Goal: Task Accomplishment & Management: Use online tool/utility

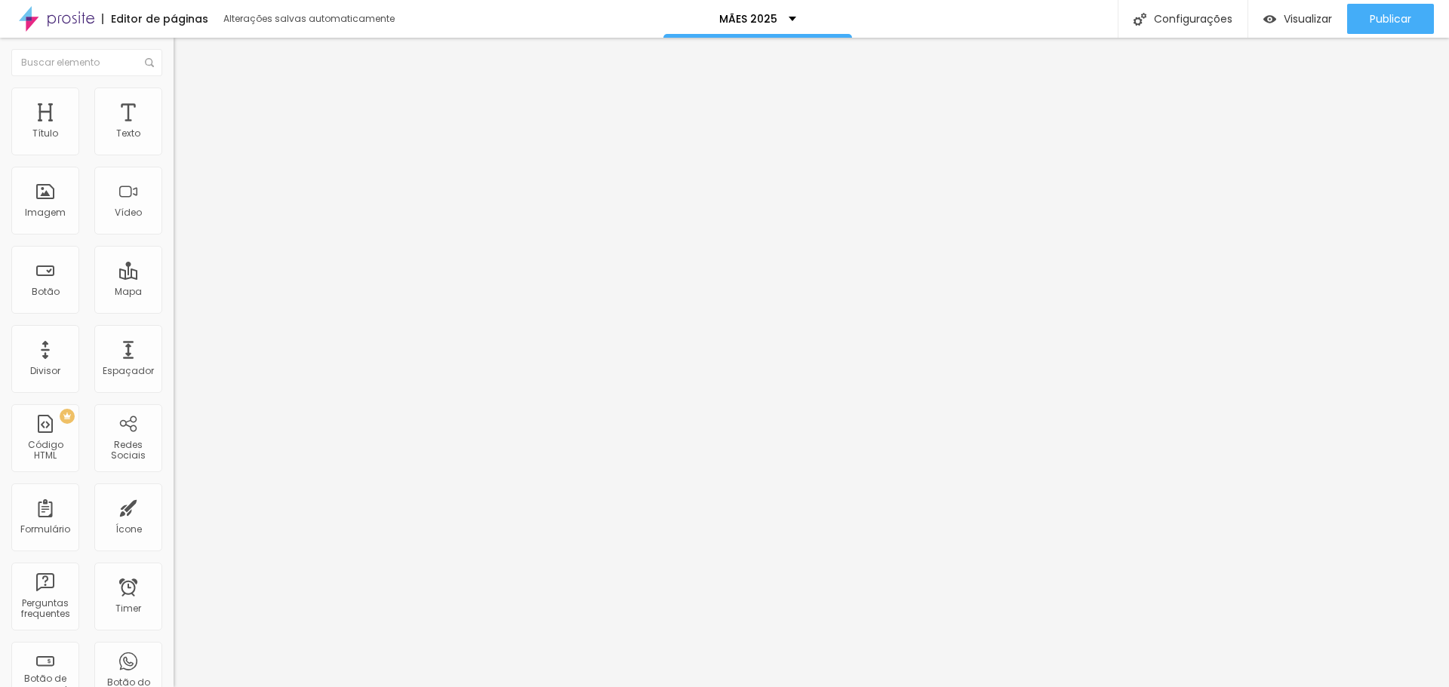
click at [185, 55] on img "button" at bounding box center [191, 55] width 12 height 12
click at [45, 229] on div "Imagem" at bounding box center [45, 201] width 68 height 68
click at [43, 204] on div "Imagem" at bounding box center [45, 201] width 68 height 68
click at [44, 208] on div "Imagem" at bounding box center [45, 213] width 41 height 11
click at [174, 130] on span "Adicionar imagem" at bounding box center [222, 123] width 97 height 13
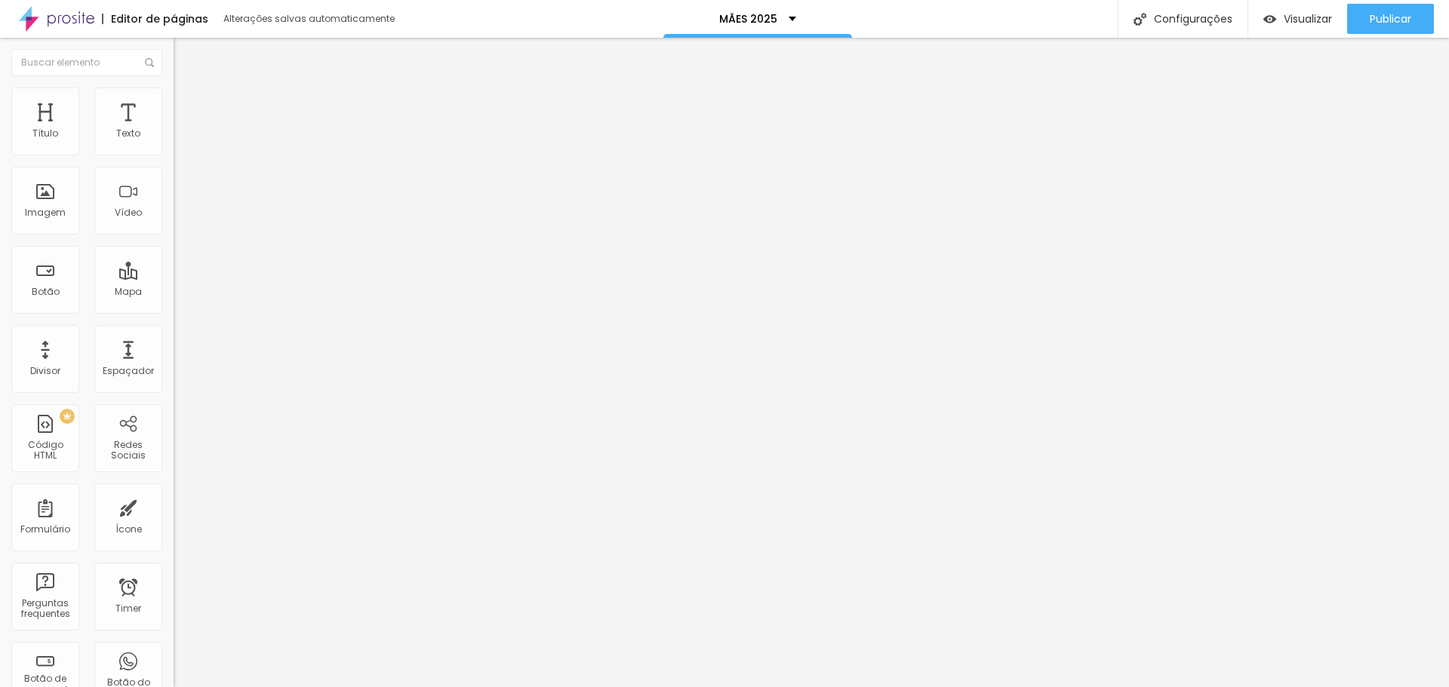
click at [174, 130] on span "Adicionar imagem" at bounding box center [222, 123] width 97 height 13
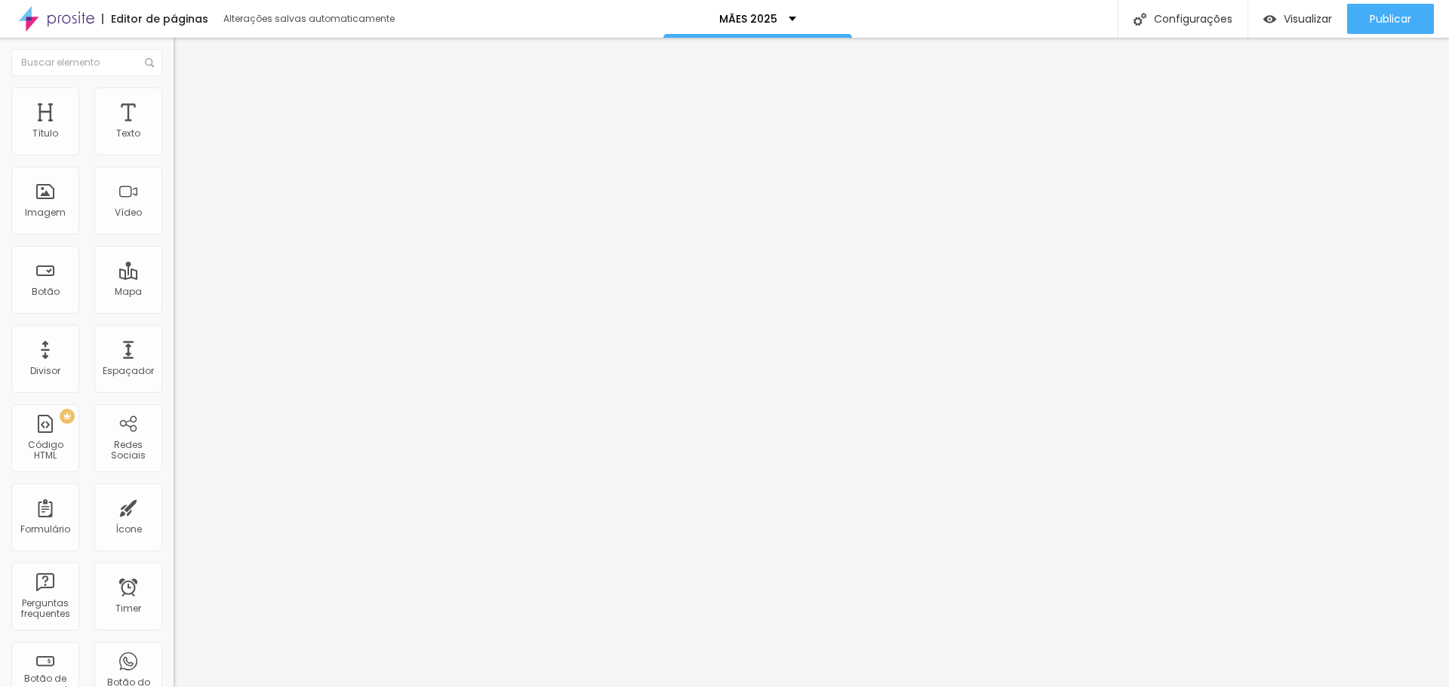
click at [174, 130] on span "Adicionar imagem" at bounding box center [222, 123] width 97 height 13
click at [1312, 15] on span "Visualizar" at bounding box center [1307, 19] width 48 height 12
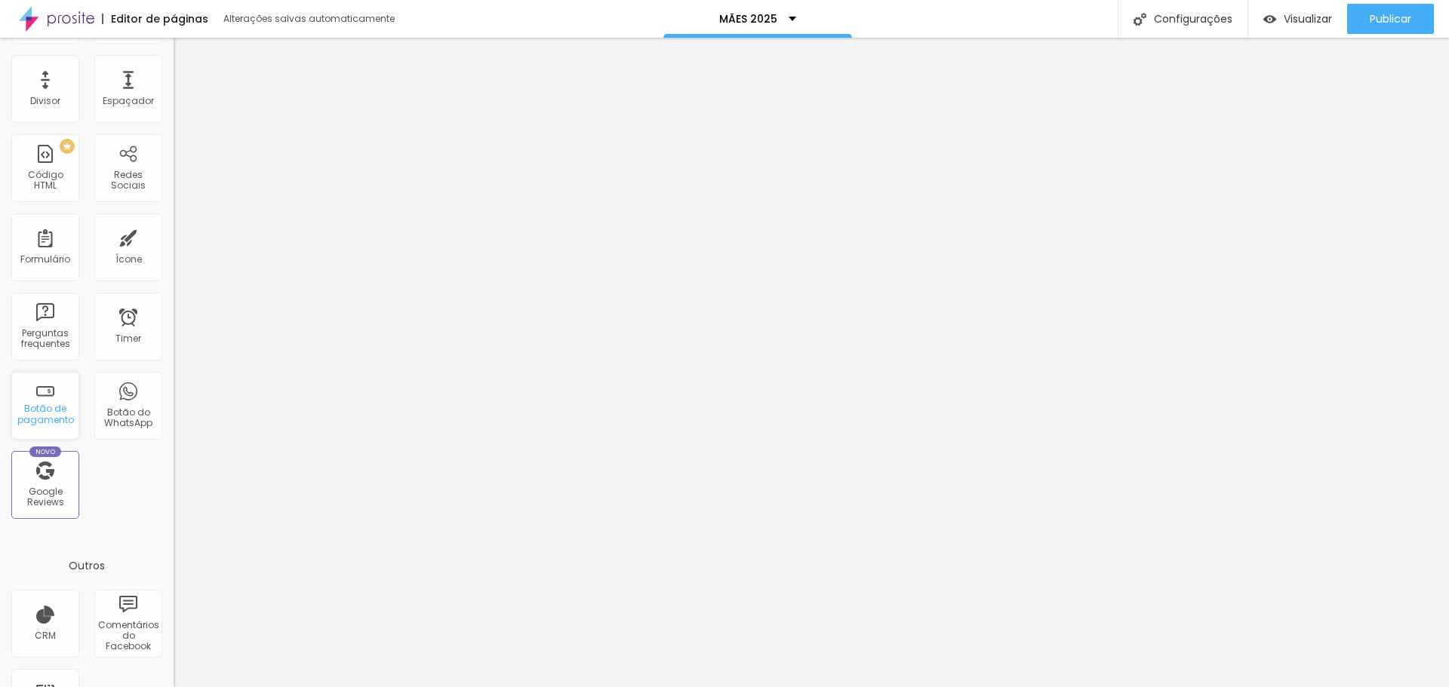
scroll to position [331, 0]
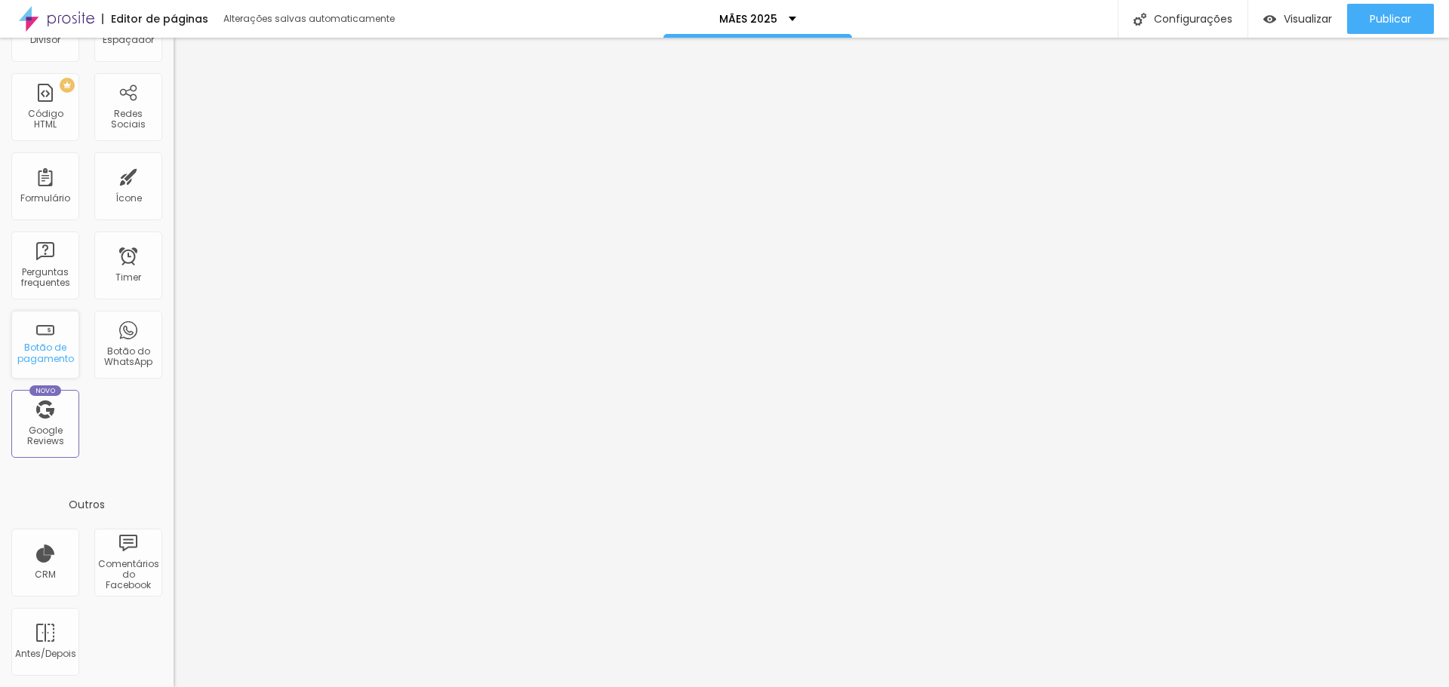
click at [44, 358] on div "Botão de pagamento" at bounding box center [45, 354] width 60 height 22
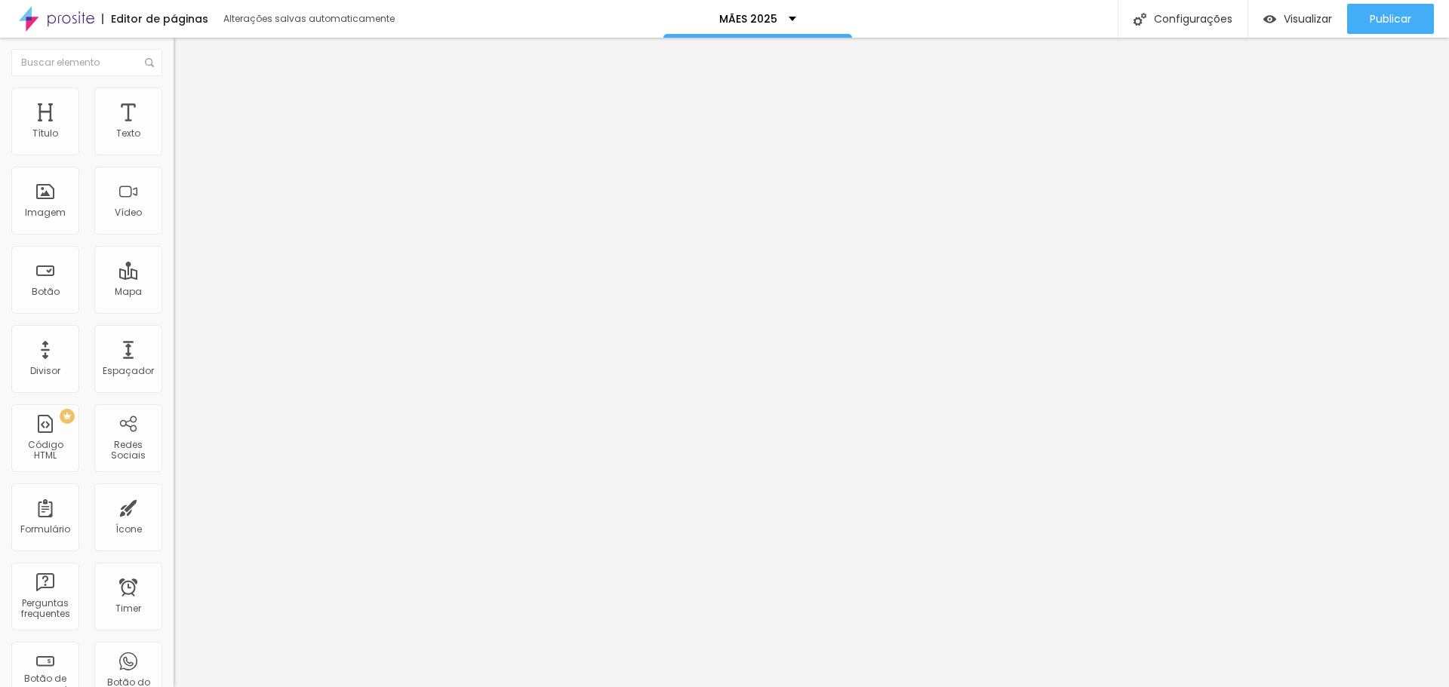
click at [180, 146] on span "Criar botão de pagamento" at bounding box center [243, 140] width 126 height 13
type input "PACOTE 1"
type input "R$ 550,00"
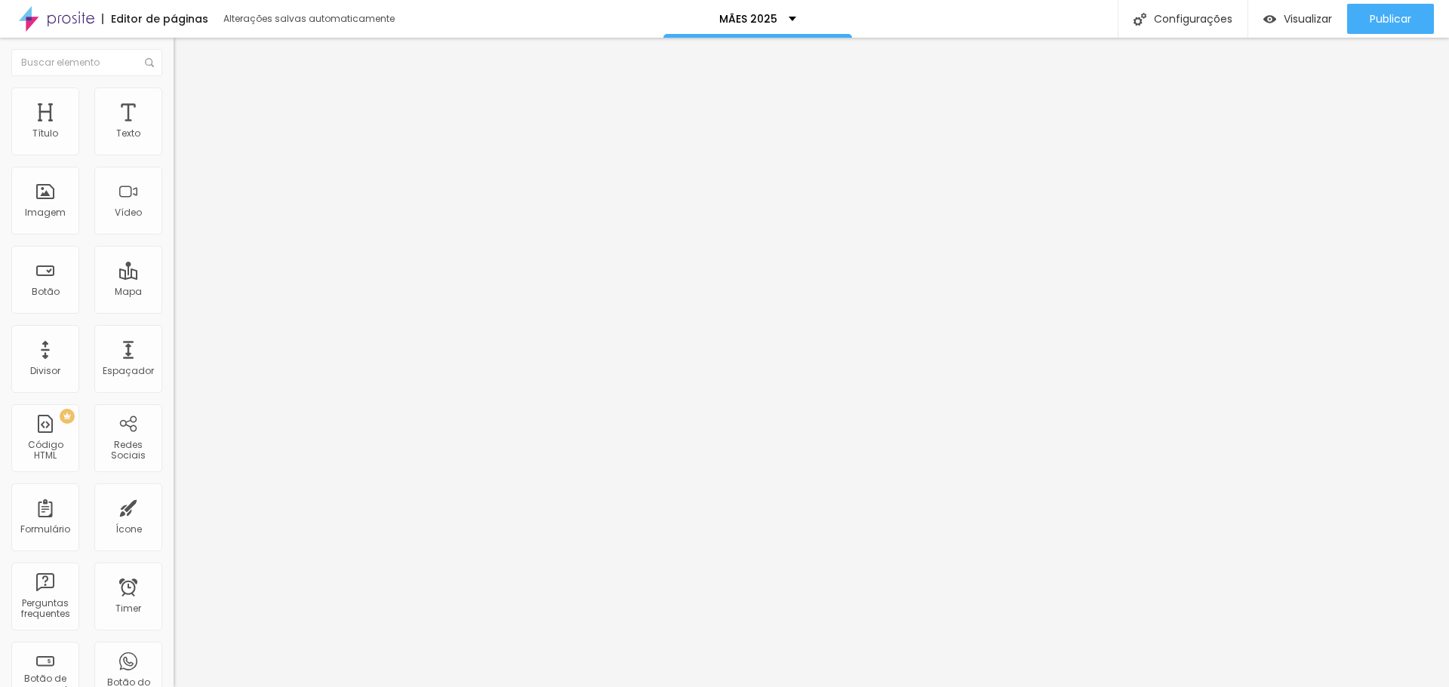
type textarea "PACOTE 1 [DATE] - PRIMEIRO LOTE"
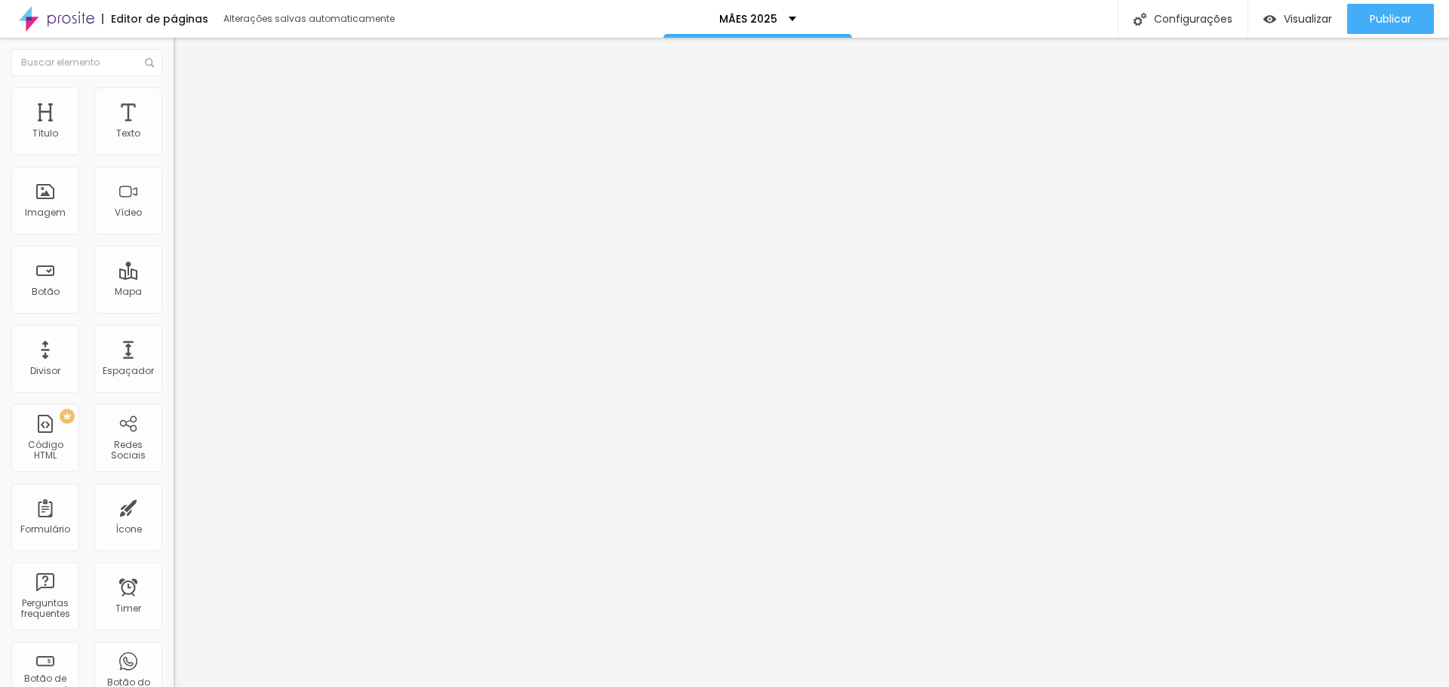
click at [185, 66] on img "button" at bounding box center [190, 61] width 11 height 12
click at [174, 149] on div "PACOTE 1" at bounding box center [261, 137] width 174 height 26
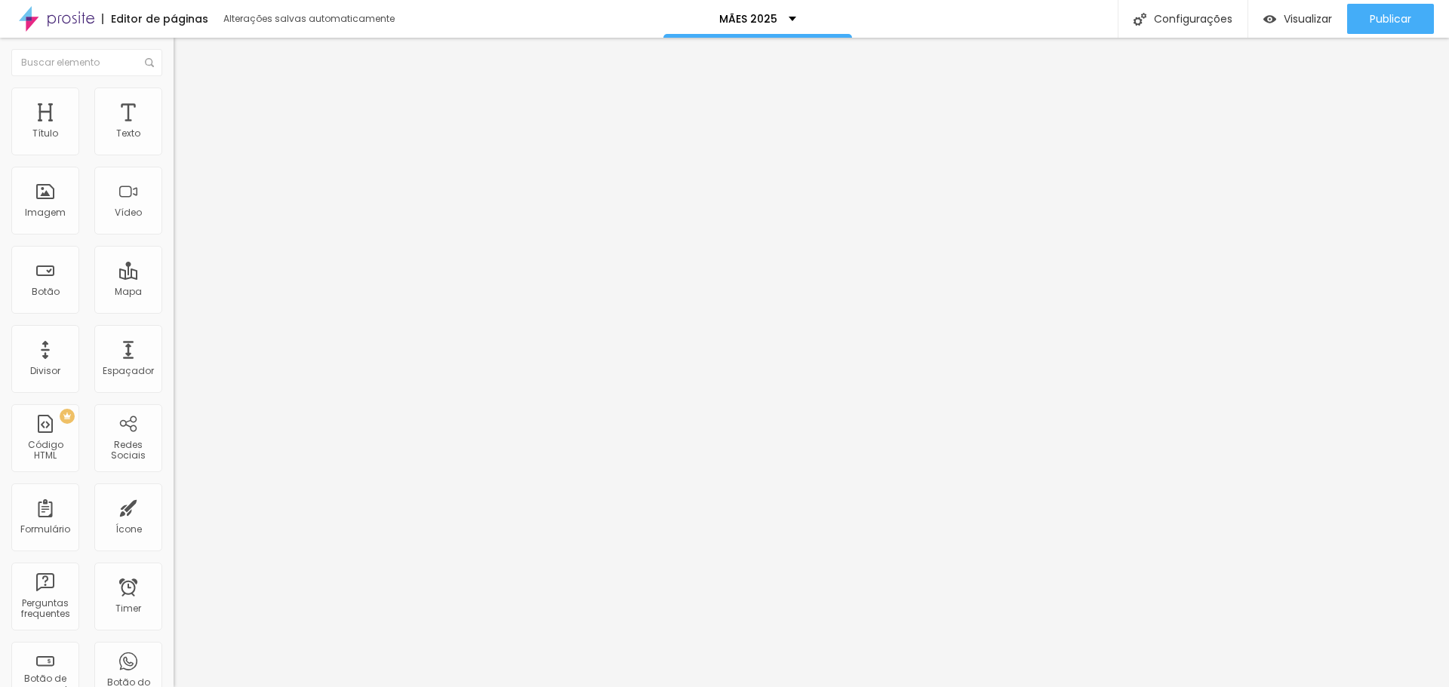
type input "PACOTE 2"
type input "R$ 750,00"
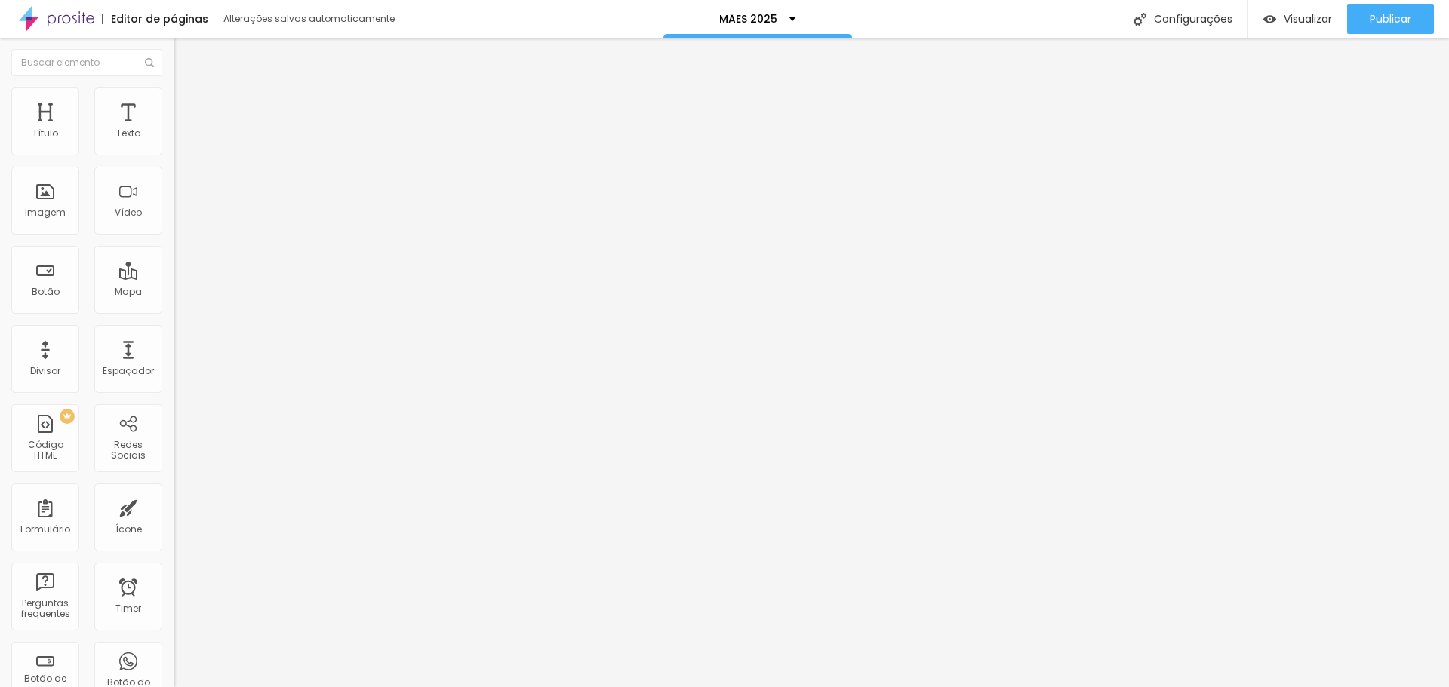
type textarea "PACOTE 2 - PRIMEIRO LOTE"
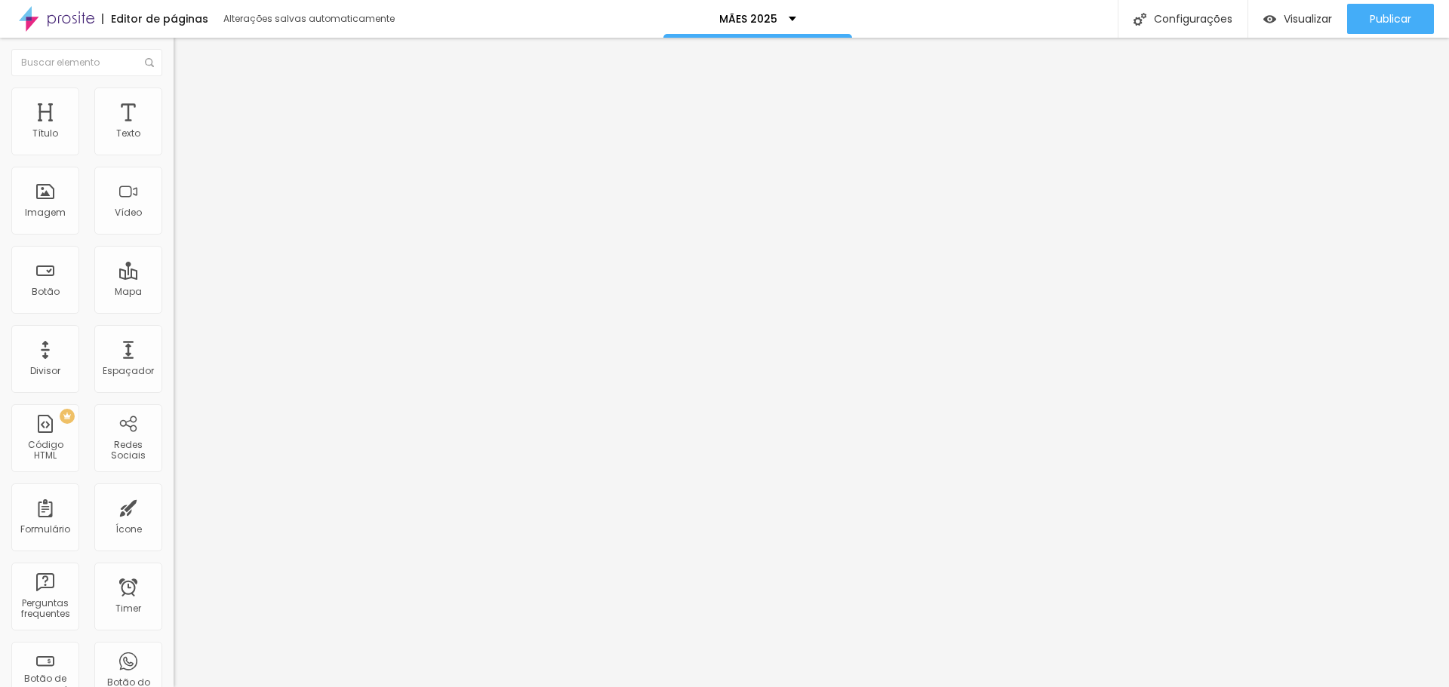
click at [183, 144] on div "PACOTE 2" at bounding box center [260, 138] width 154 height 14
type input "PACOTE 3"
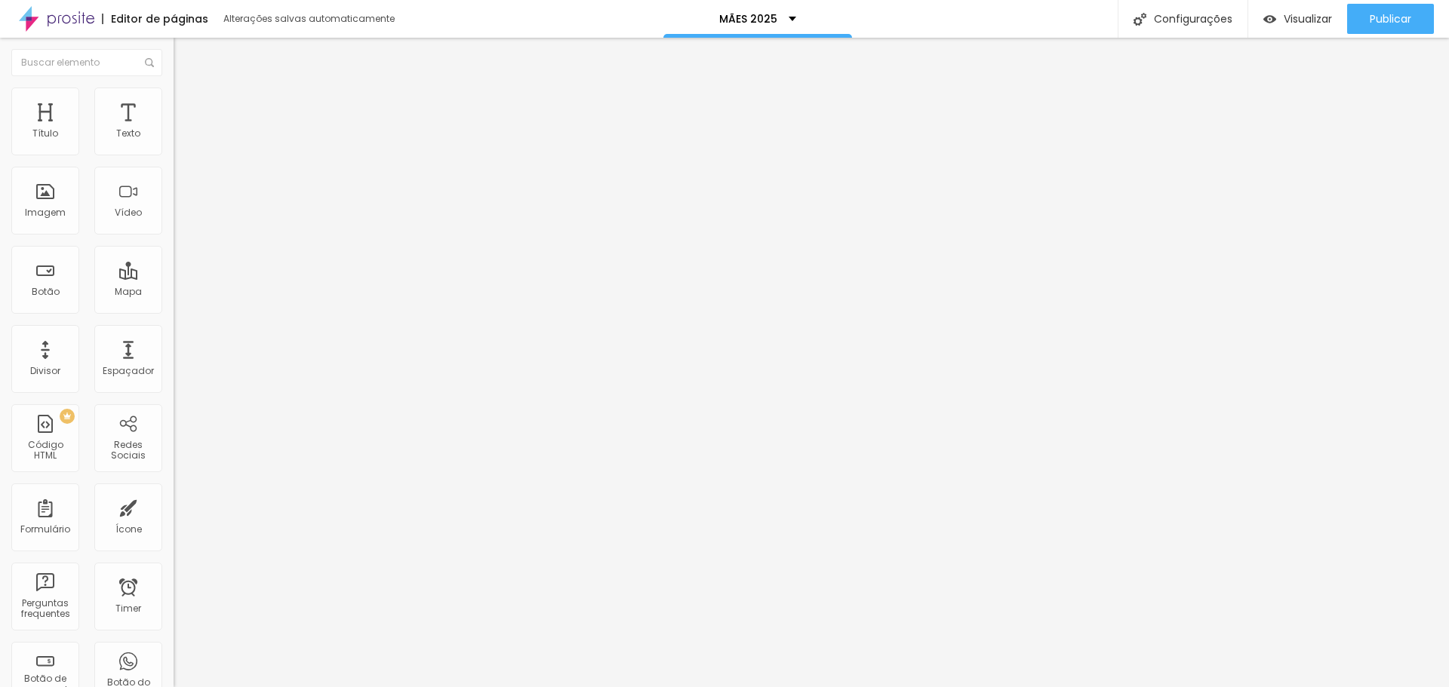
type input "R$ 935,00"
type textarea "PACOTE 3 - PRIMEIRO LOTE"
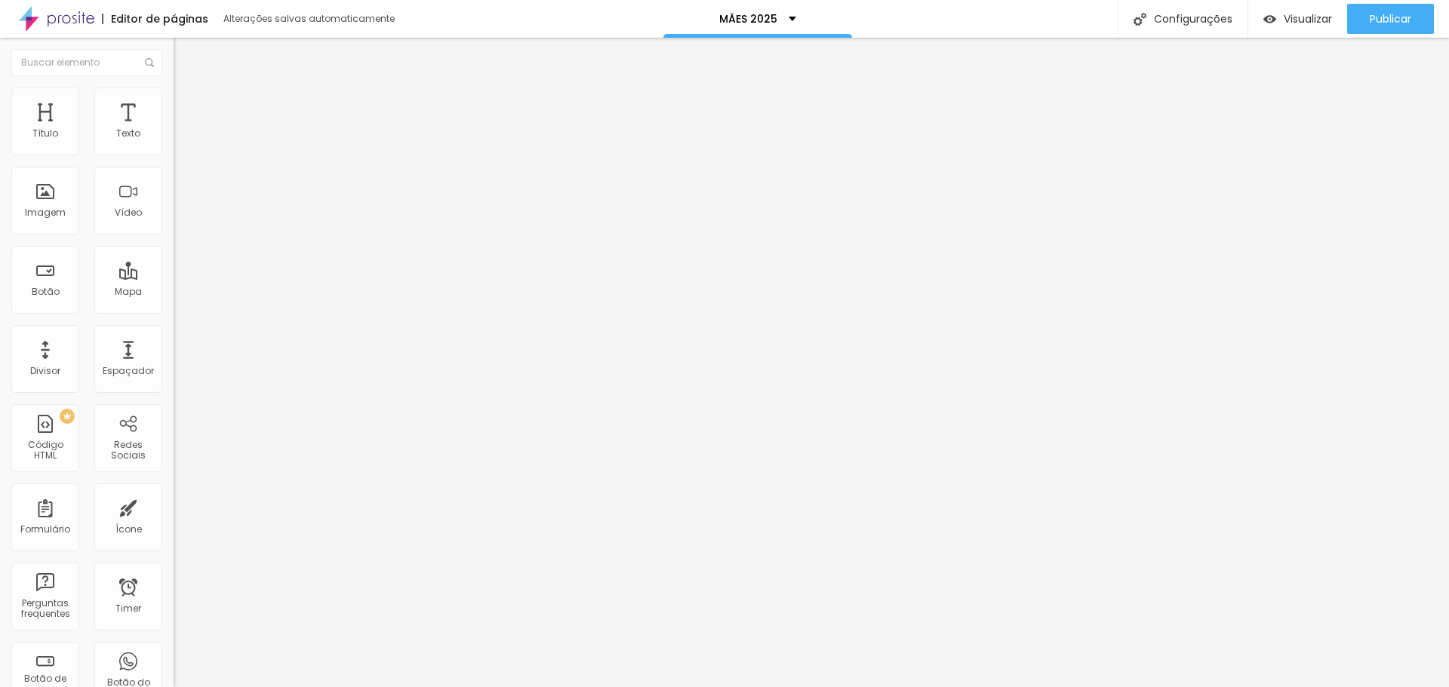
click at [174, 109] on li "Avançado" at bounding box center [261, 107] width 174 height 15
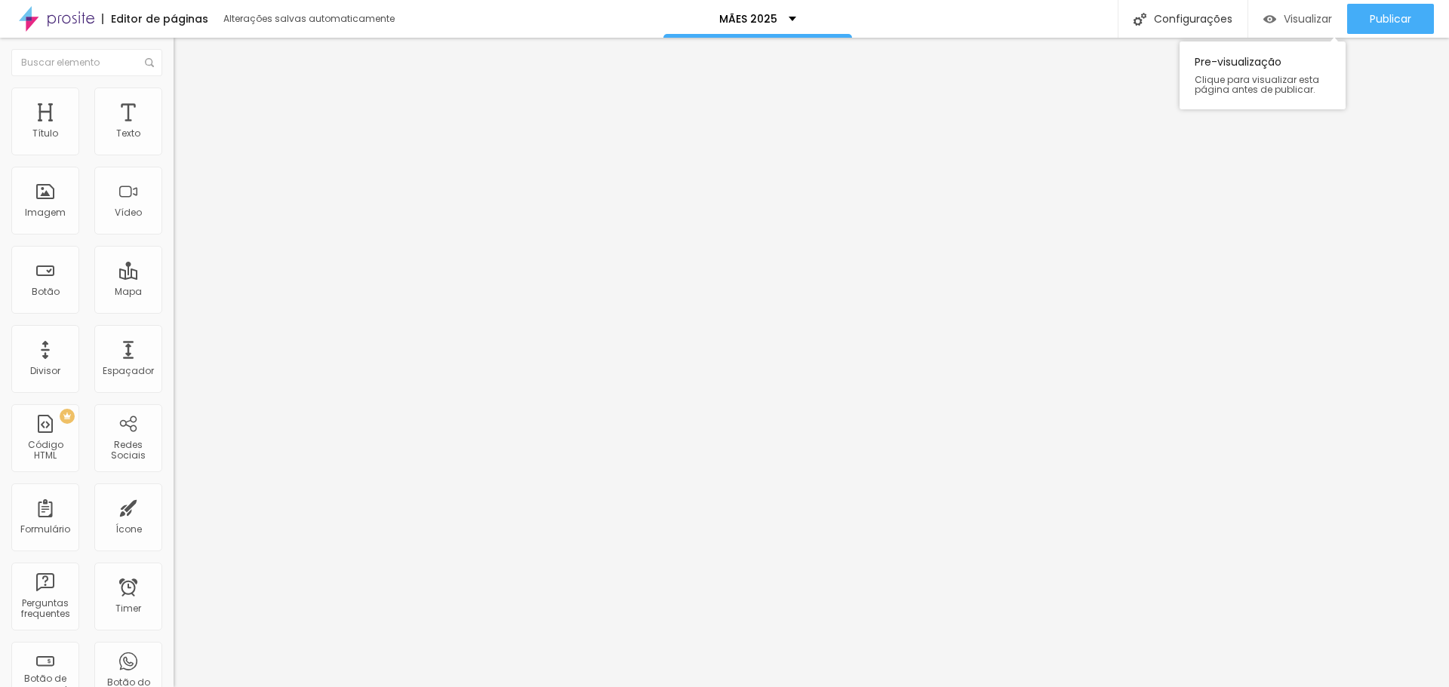
click at [1305, 17] on span "Visualizar" at bounding box center [1307, 19] width 48 height 12
click at [174, 158] on img at bounding box center [178, 153] width 9 height 9
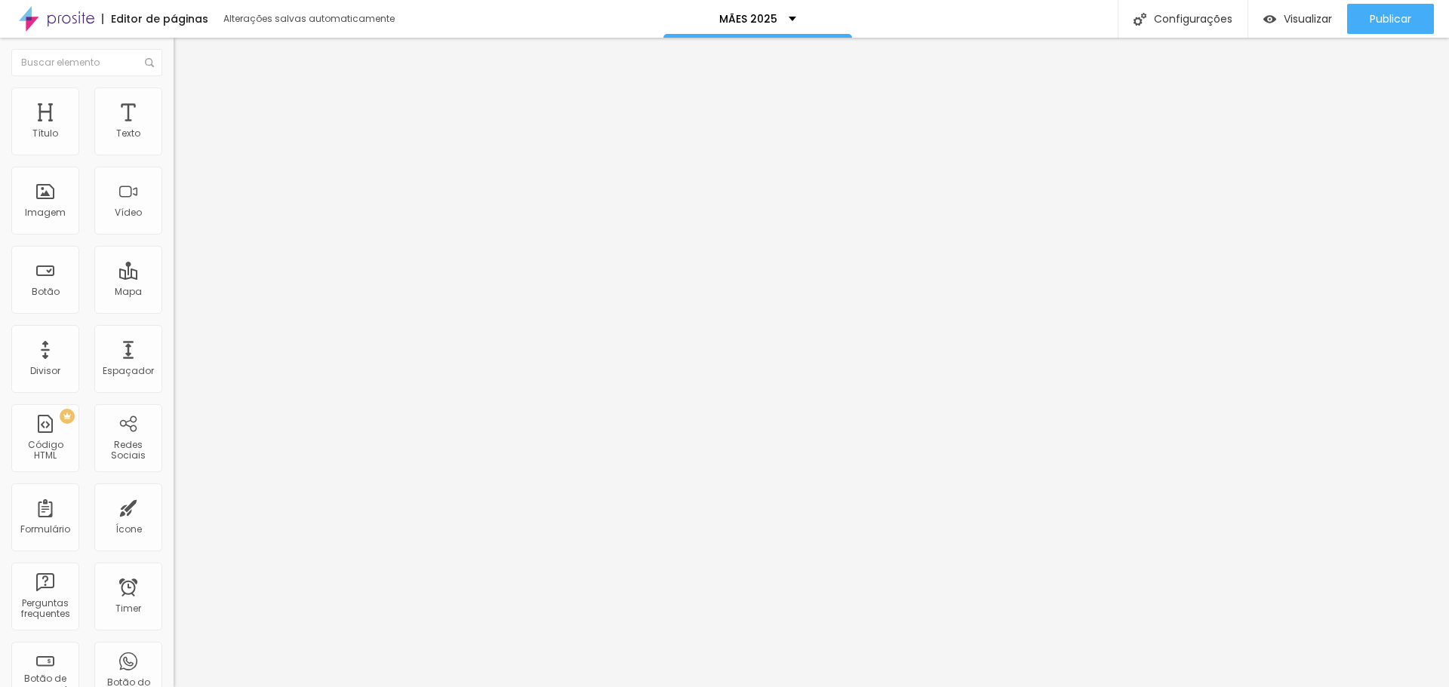
click at [174, 158] on img at bounding box center [178, 153] width 9 height 9
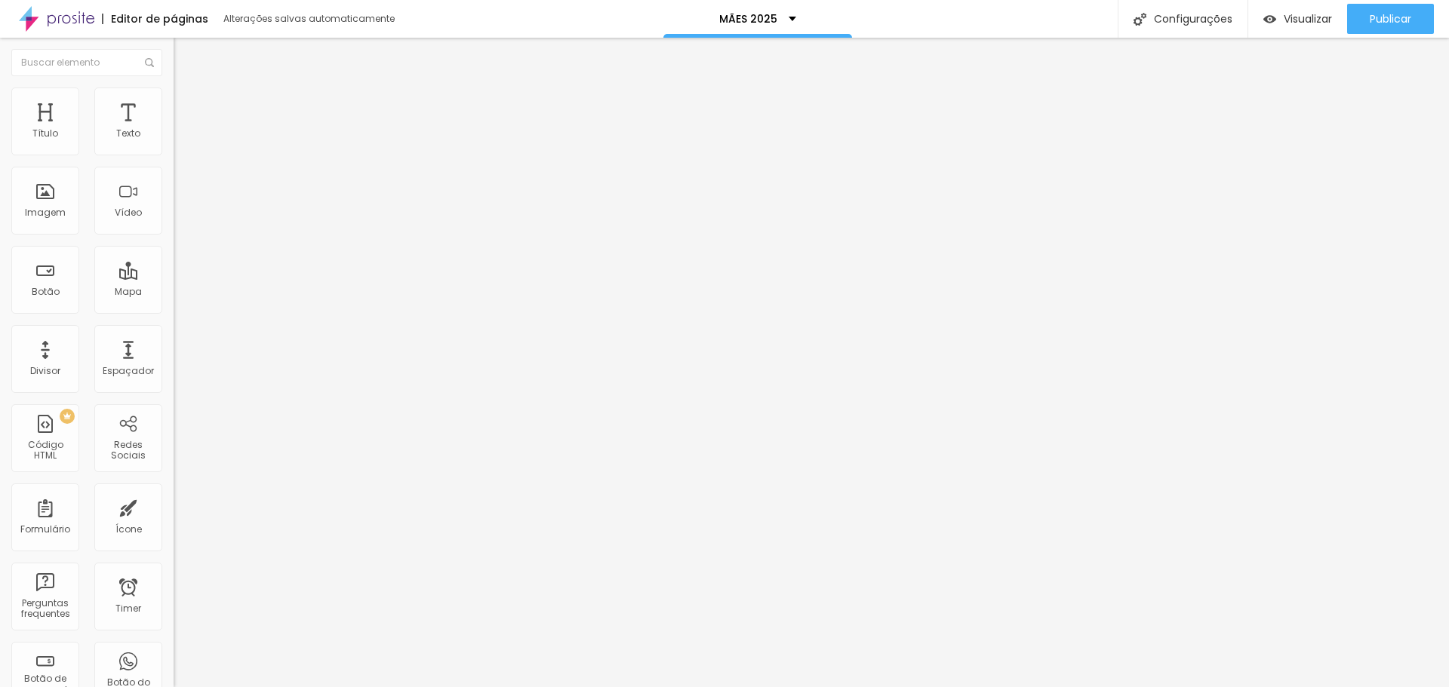
drag, startPoint x: 813, startPoint y: 149, endPoint x: 830, endPoint y: 149, distance: 16.6
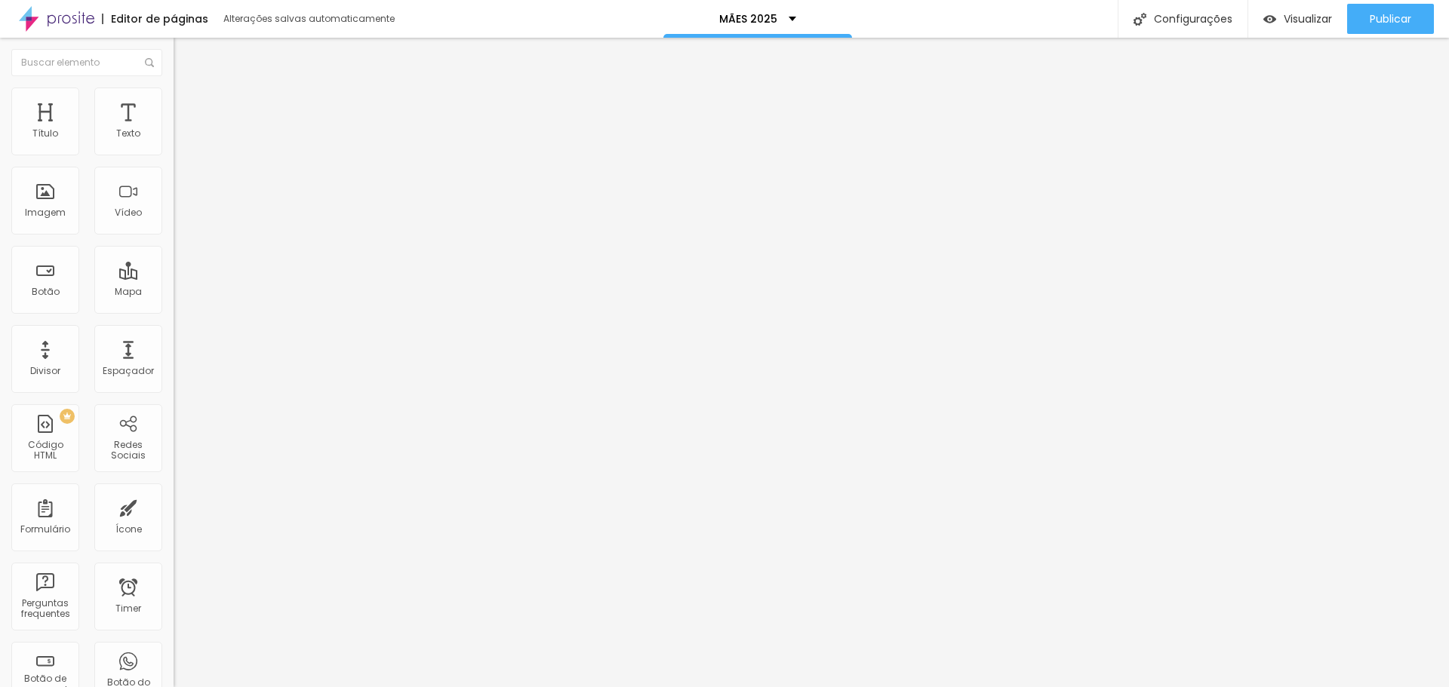
click at [174, 149] on div "PACOTE 3" at bounding box center [261, 137] width 174 height 26
click at [93, 687] on div "PACOTE 3" at bounding box center [75, 697] width 143 height 9
click at [174, 158] on img at bounding box center [178, 153] width 9 height 9
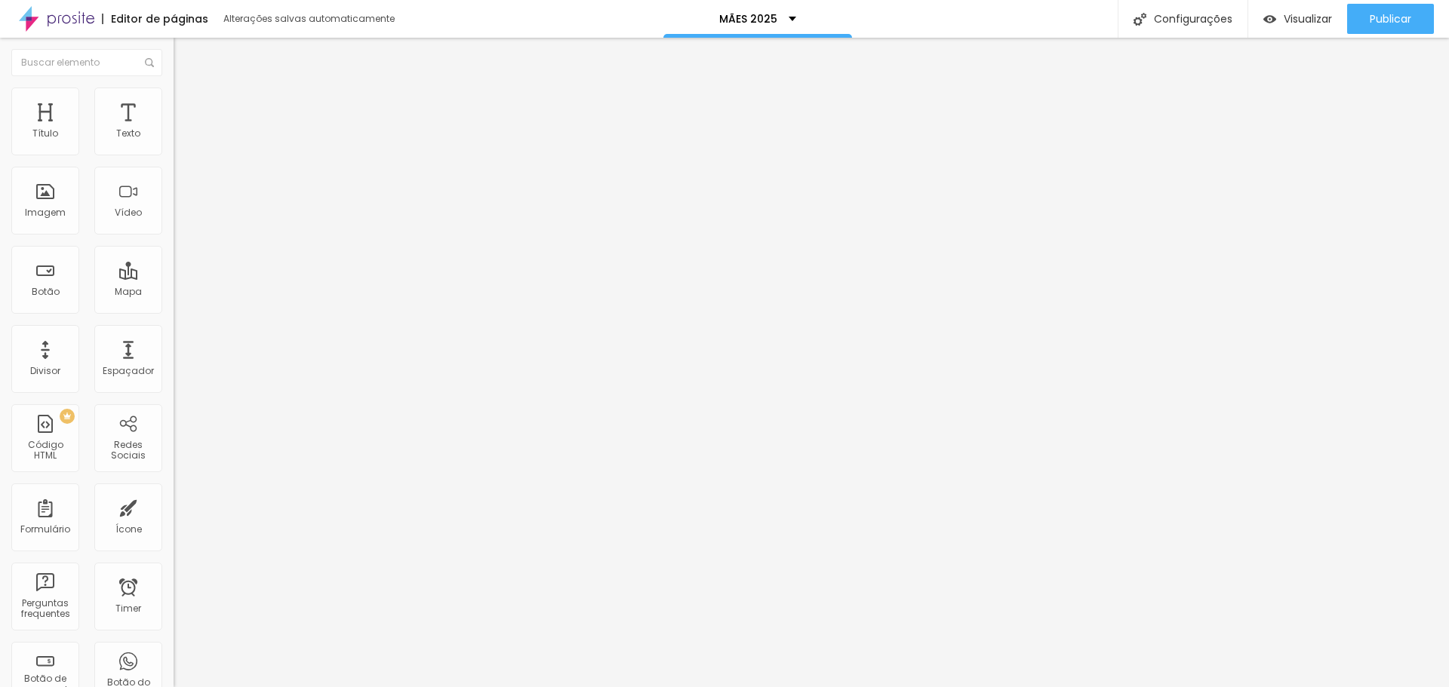
click at [1314, 25] on span "Visualizar" at bounding box center [1307, 19] width 48 height 12
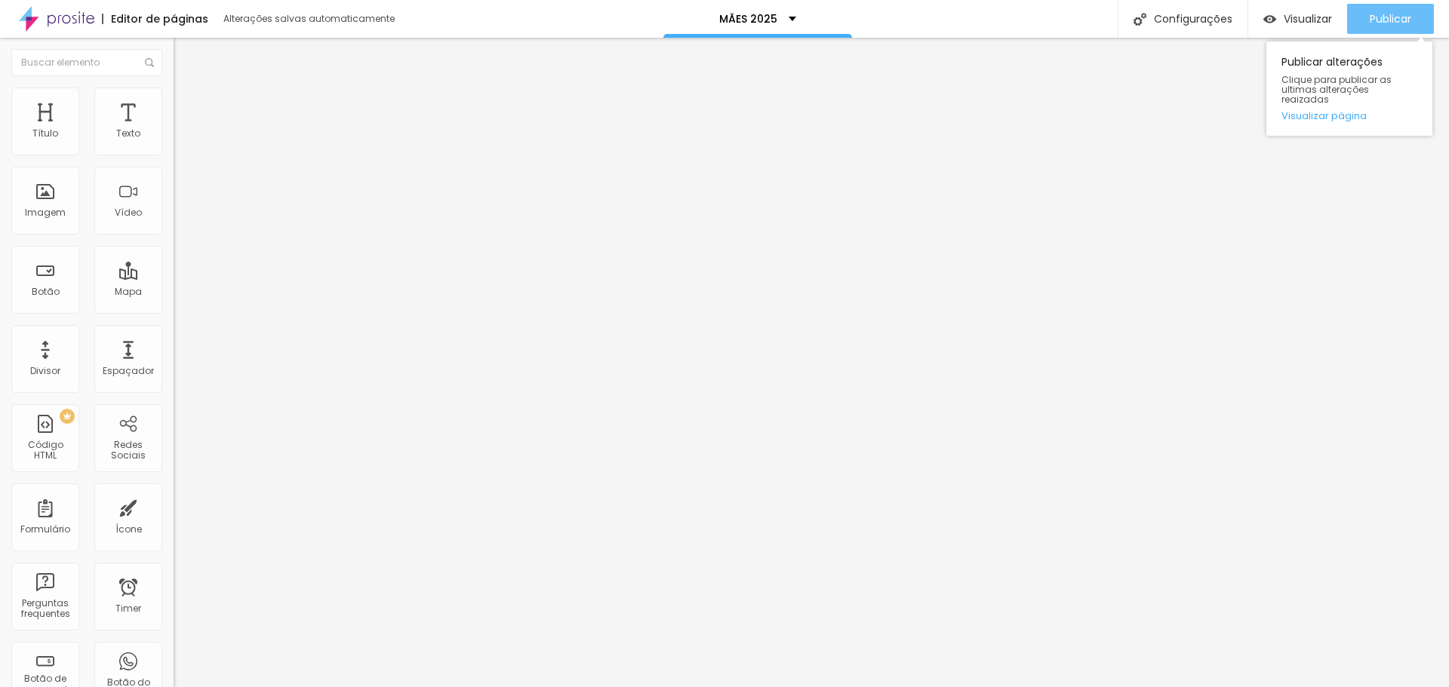
click at [1374, 14] on span "Publicar" at bounding box center [1391, 19] width 42 height 12
click at [1378, 22] on span "Publicar" at bounding box center [1391, 19] width 42 height 12
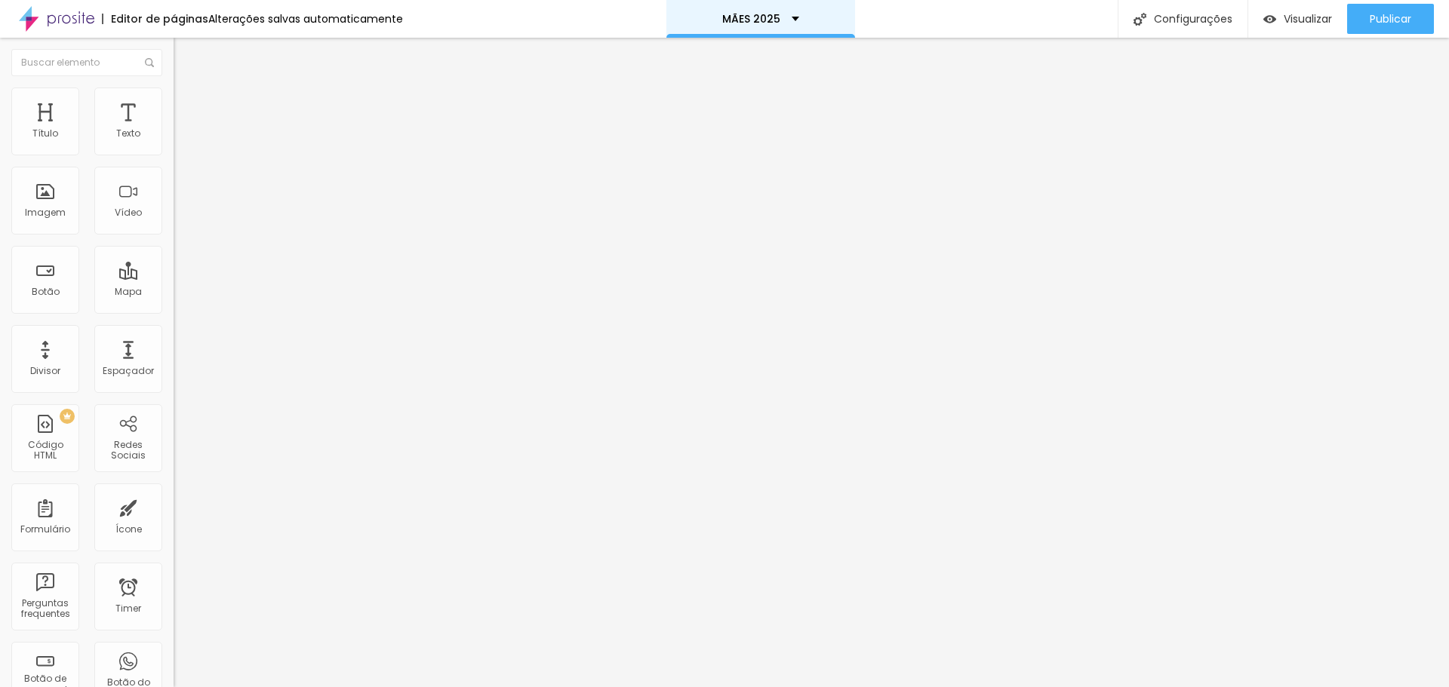
click at [787, 15] on div "MÃES 2025" at bounding box center [760, 19] width 77 height 11
click at [706, 54] on link "MÃES 2025" at bounding box center [681, 46] width 58 height 16
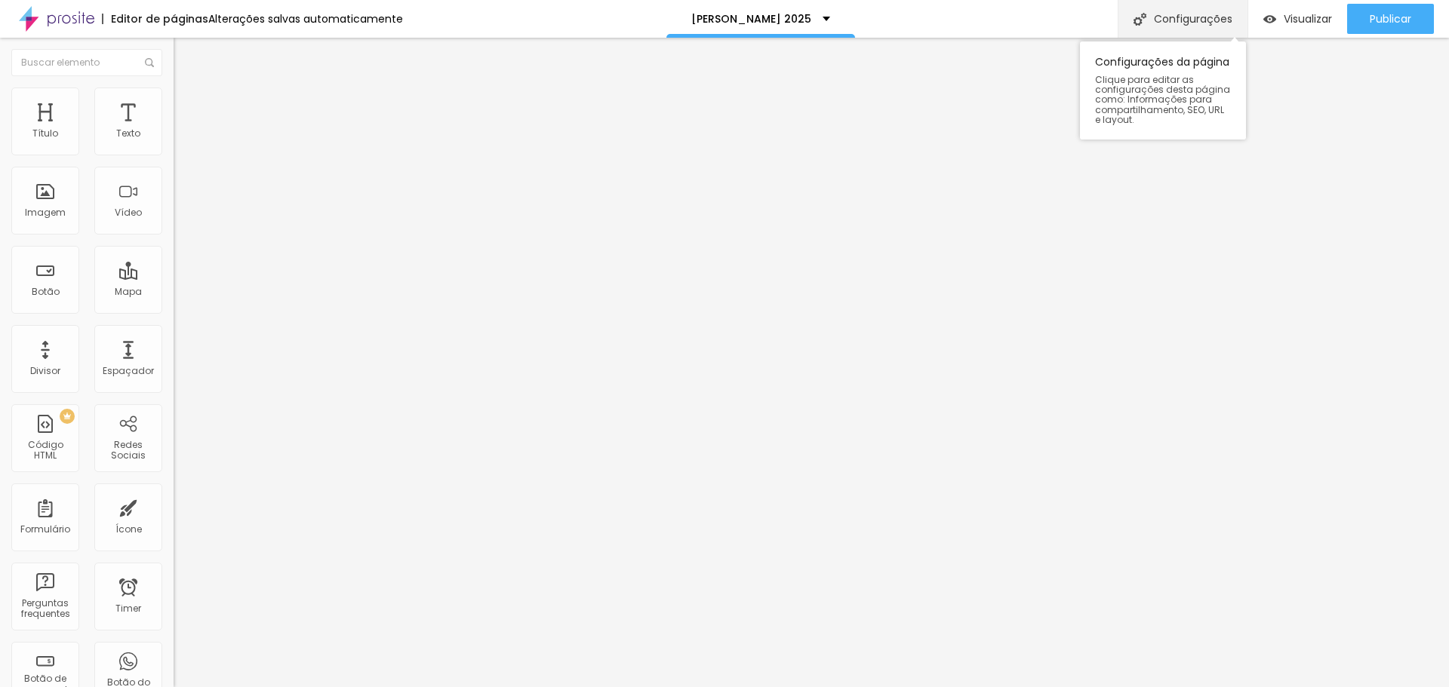
click at [1210, 20] on div "Configurações" at bounding box center [1182, 19] width 130 height 38
drag, startPoint x: 652, startPoint y: 176, endPoint x: 573, endPoint y: 177, distance: 79.2
type input "n"
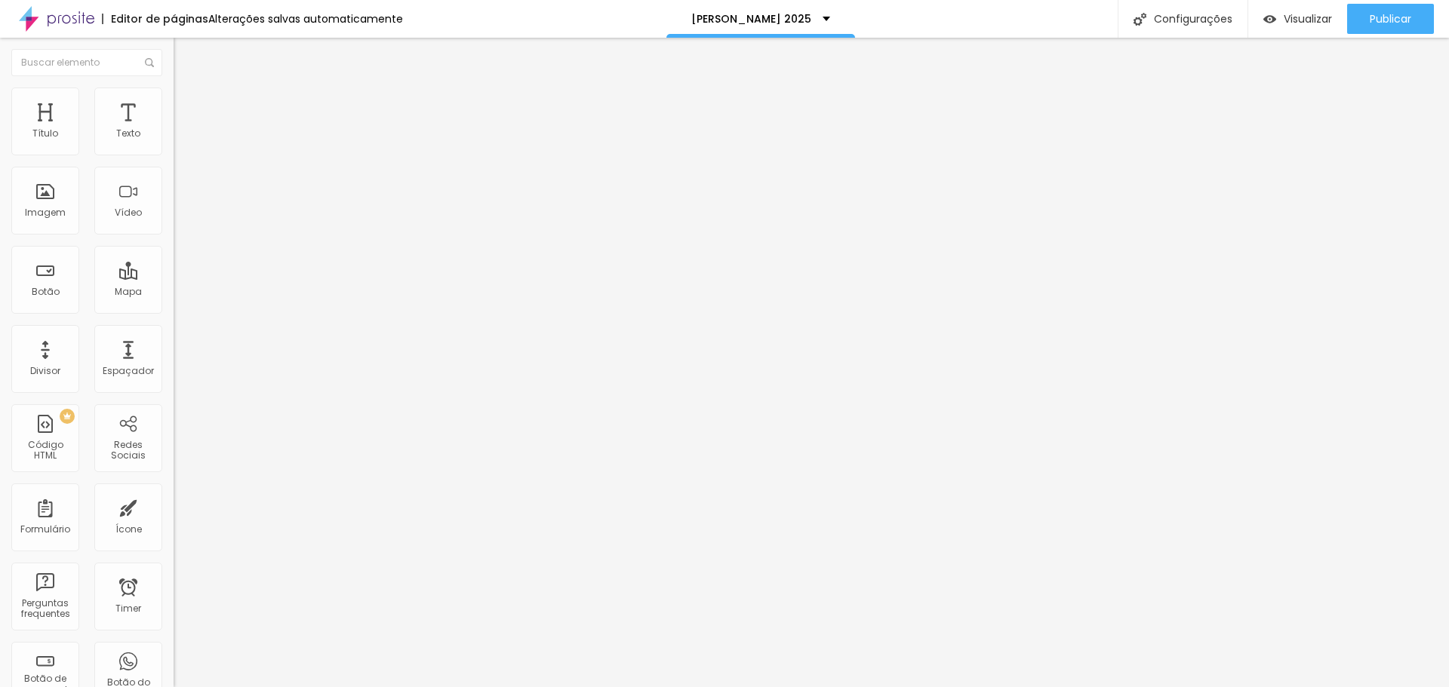
type input "NATAL 2025"
drag, startPoint x: 701, startPoint y: 248, endPoint x: 592, endPoint y: 251, distance: 108.7
type input "/NATAL2025"
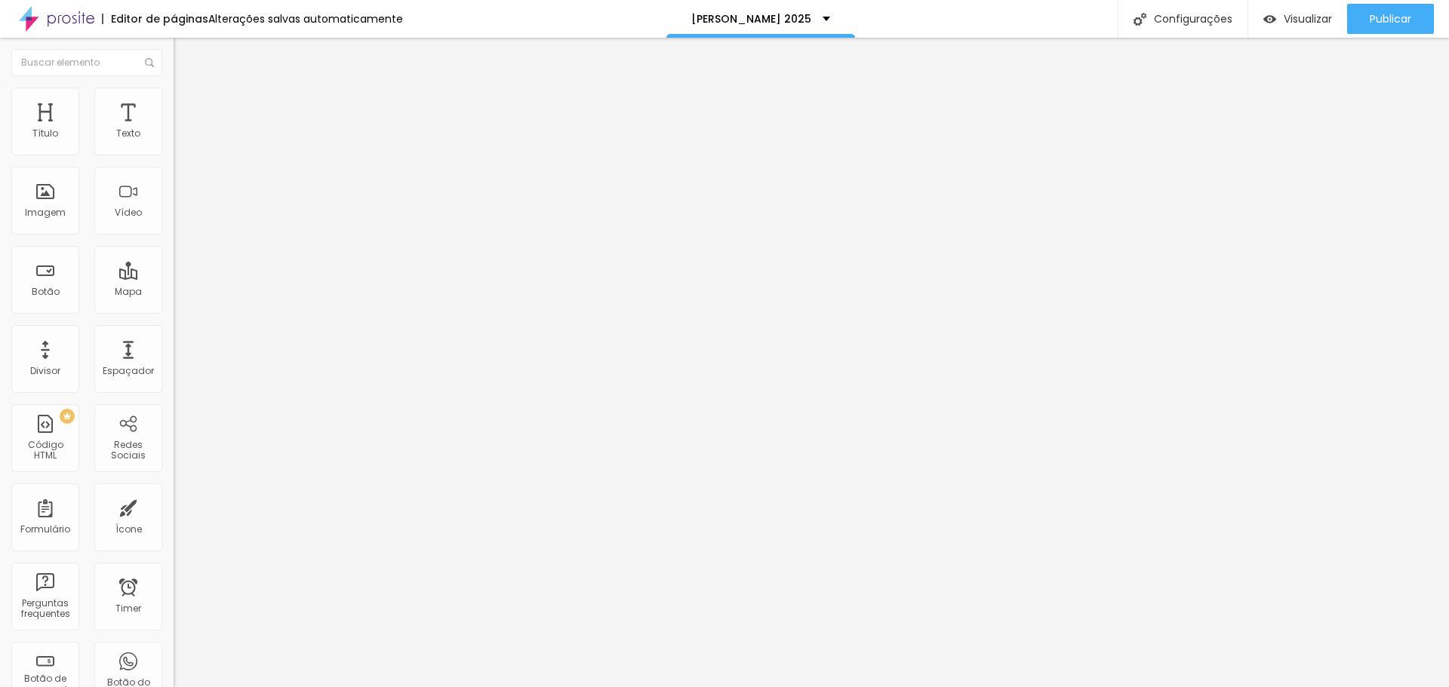
click at [1300, 25] on span "Visualizar" at bounding box center [1307, 19] width 48 height 12
